Goal: Task Accomplishment & Management: Use online tool/utility

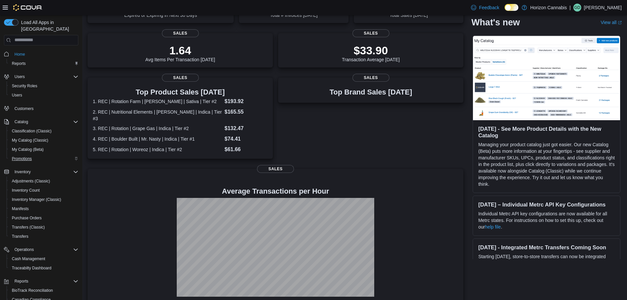
scroll to position [58, 0]
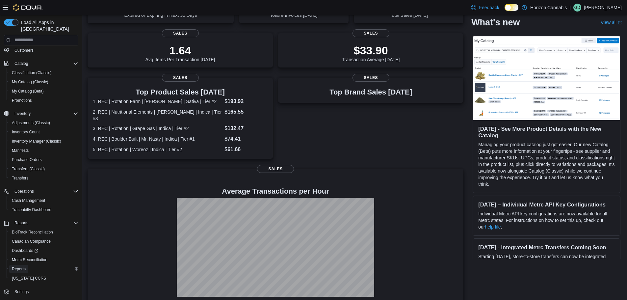
click at [22, 265] on span "Reports" at bounding box center [19, 269] width 14 height 8
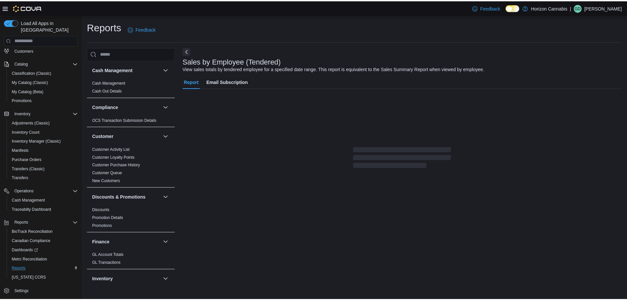
scroll to position [132, 0]
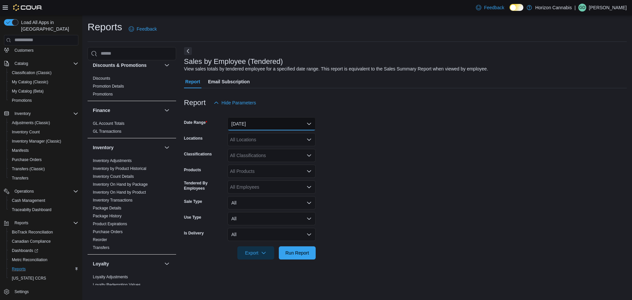
click at [250, 126] on button "[DATE]" at bounding box center [272, 123] width 88 height 13
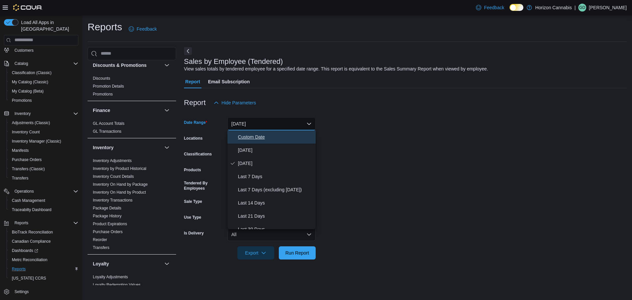
click at [249, 143] on button "Custom Date" at bounding box center [272, 136] width 88 height 13
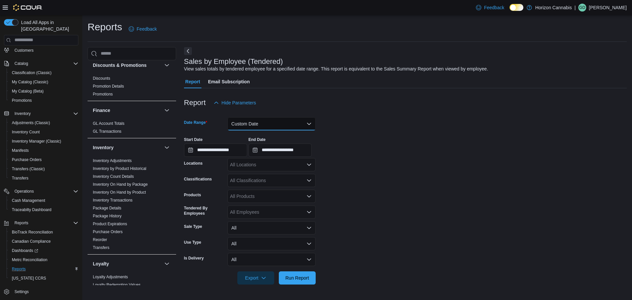
click at [252, 121] on button "Custom Date" at bounding box center [272, 123] width 88 height 13
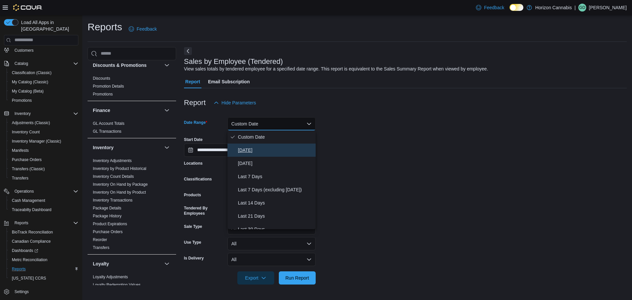
click at [251, 151] on span "[DATE]" at bounding box center [275, 150] width 75 height 8
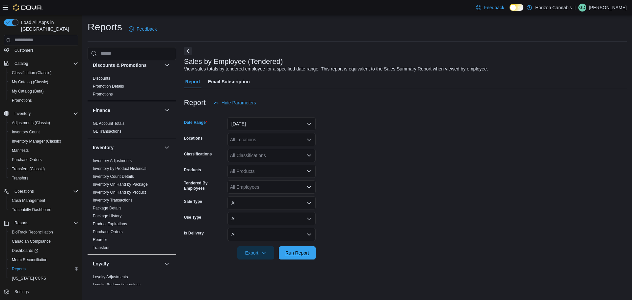
click at [300, 255] on span "Run Report" at bounding box center [298, 253] width 24 height 7
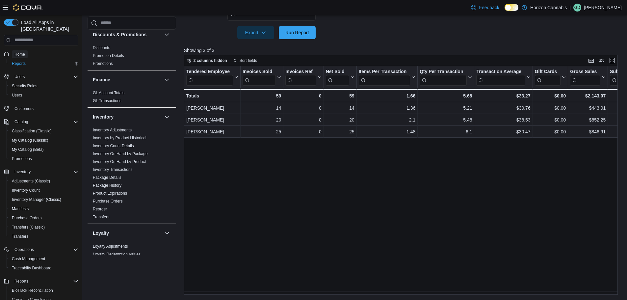
click at [20, 52] on span "Home" at bounding box center [19, 54] width 11 height 5
